Goal: Transaction & Acquisition: Purchase product/service

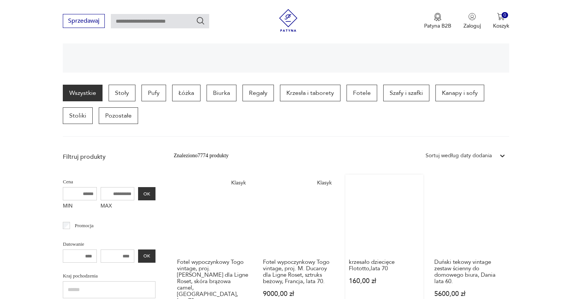
scroll to position [263, 0]
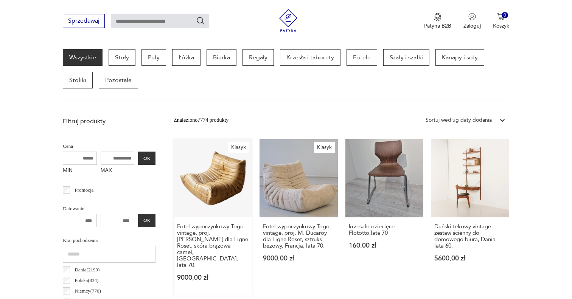
click at [202, 139] on link "Klasyk Fotel wypoczynkowy [GEOGRAPHIC_DATA] vintage, proj. [PERSON_NAME] dla Li…" at bounding box center [213, 217] width 78 height 157
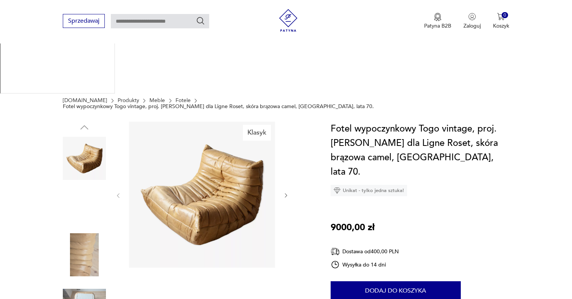
scroll to position [127, 0]
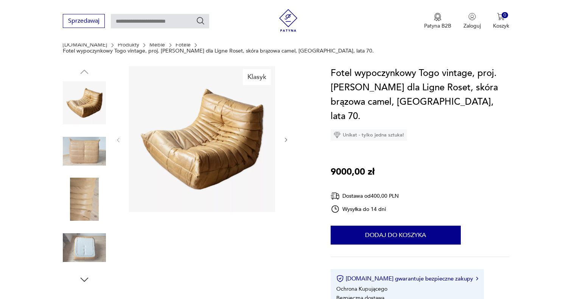
click at [83, 274] on icon "button" at bounding box center [84, 279] width 11 height 11
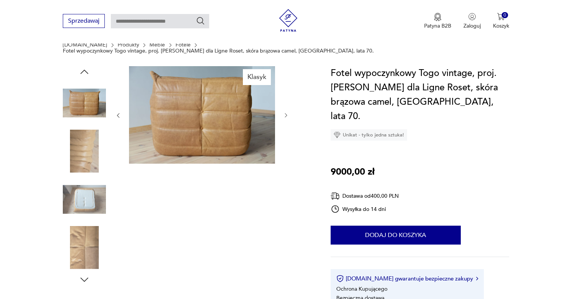
click at [88, 226] on img at bounding box center [84, 247] width 43 height 43
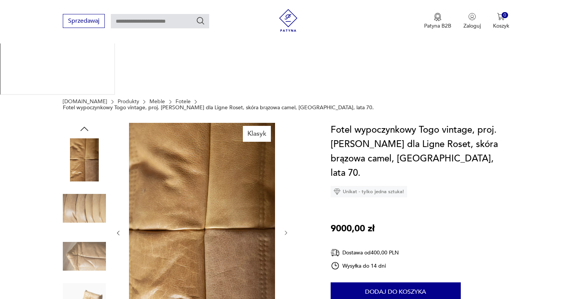
scroll to position [70, 0]
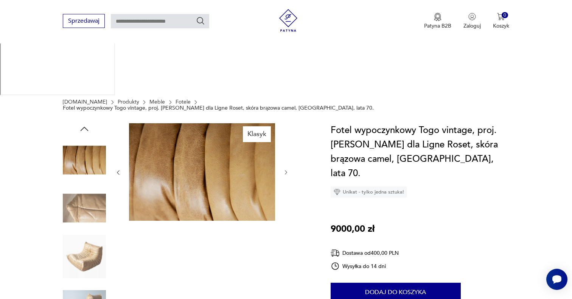
scroll to position [0, 0]
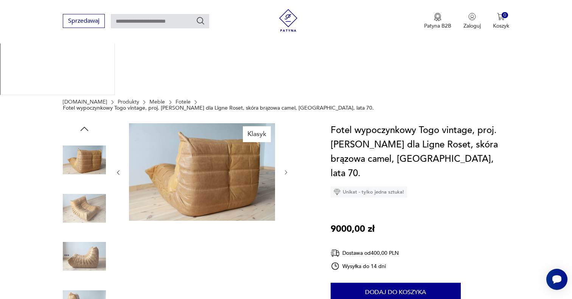
click at [98, 138] on img at bounding box center [84, 159] width 43 height 43
click at [83, 127] on icon "button" at bounding box center [85, 129] width 8 height 4
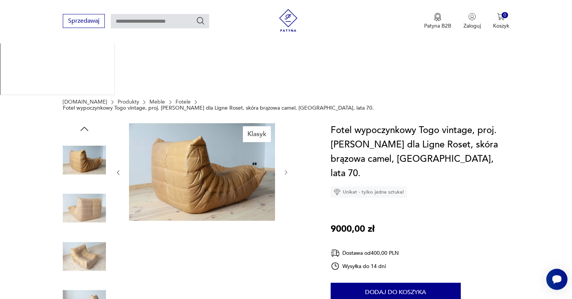
click at [83, 127] on icon "button" at bounding box center [85, 129] width 8 height 4
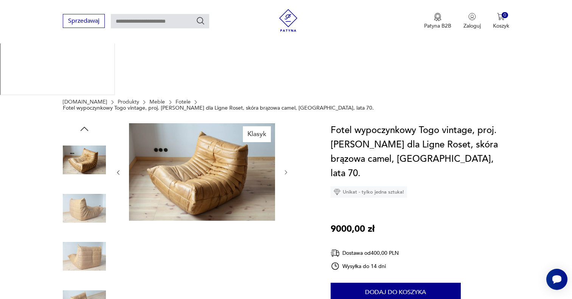
click at [83, 127] on icon "button" at bounding box center [85, 129] width 8 height 4
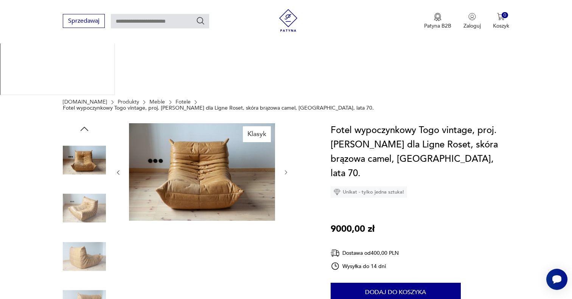
click at [83, 127] on icon "button" at bounding box center [85, 129] width 8 height 4
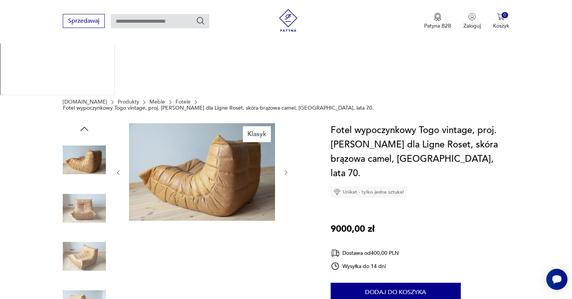
click at [83, 127] on icon "button" at bounding box center [85, 129] width 8 height 4
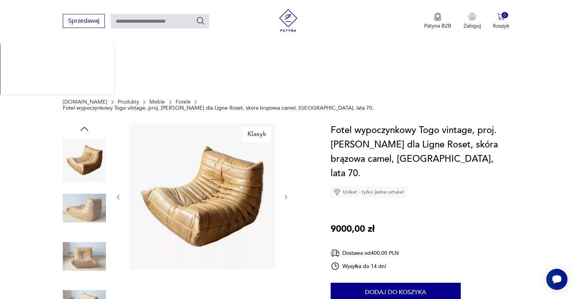
click at [83, 127] on icon "button" at bounding box center [85, 129] width 8 height 4
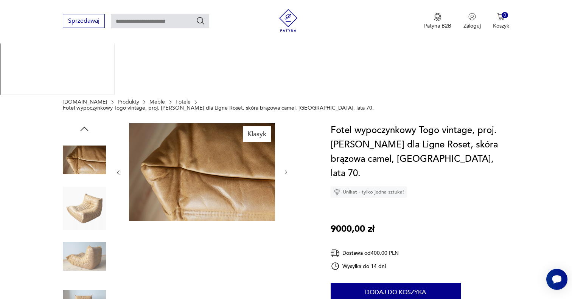
click at [83, 127] on icon "button" at bounding box center [85, 129] width 8 height 4
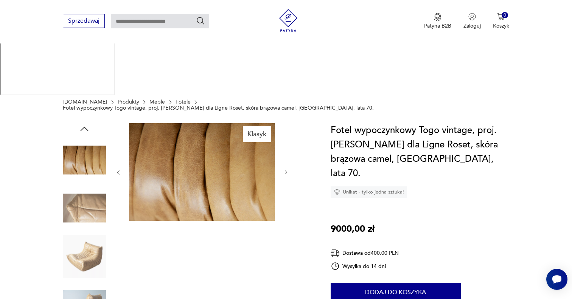
click at [83, 127] on icon "button" at bounding box center [85, 129] width 8 height 4
